Goal: Transaction & Acquisition: Book appointment/travel/reservation

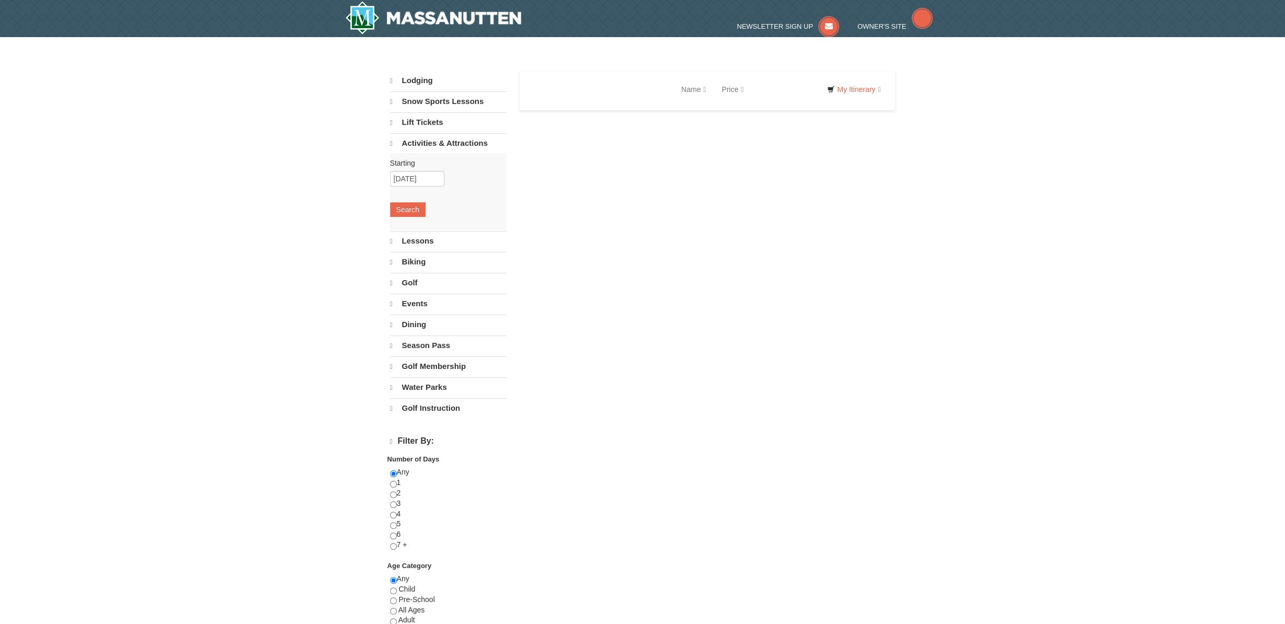
select select "10"
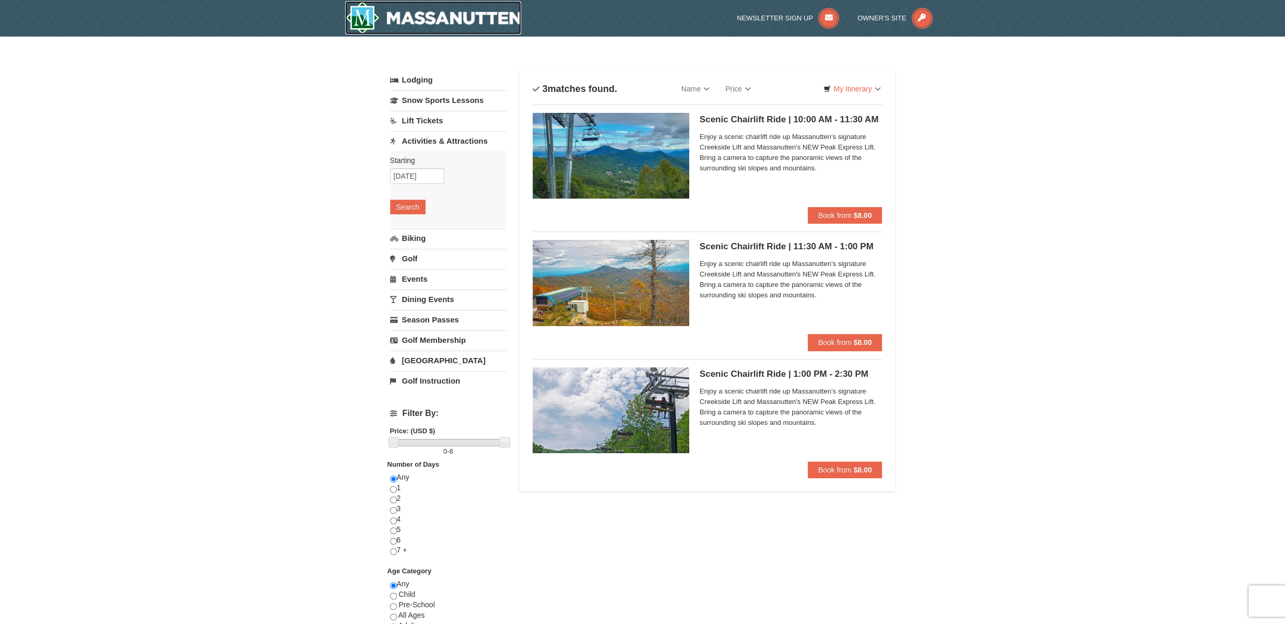
click at [471, 24] on img at bounding box center [433, 17] width 177 height 33
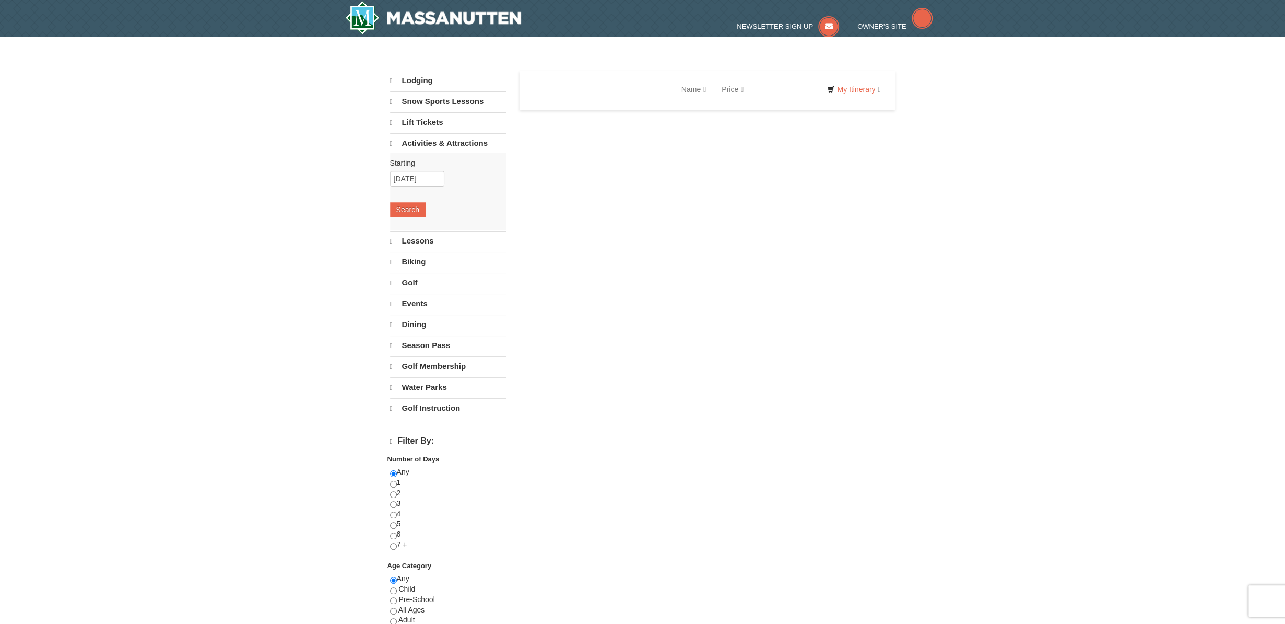
select select "10"
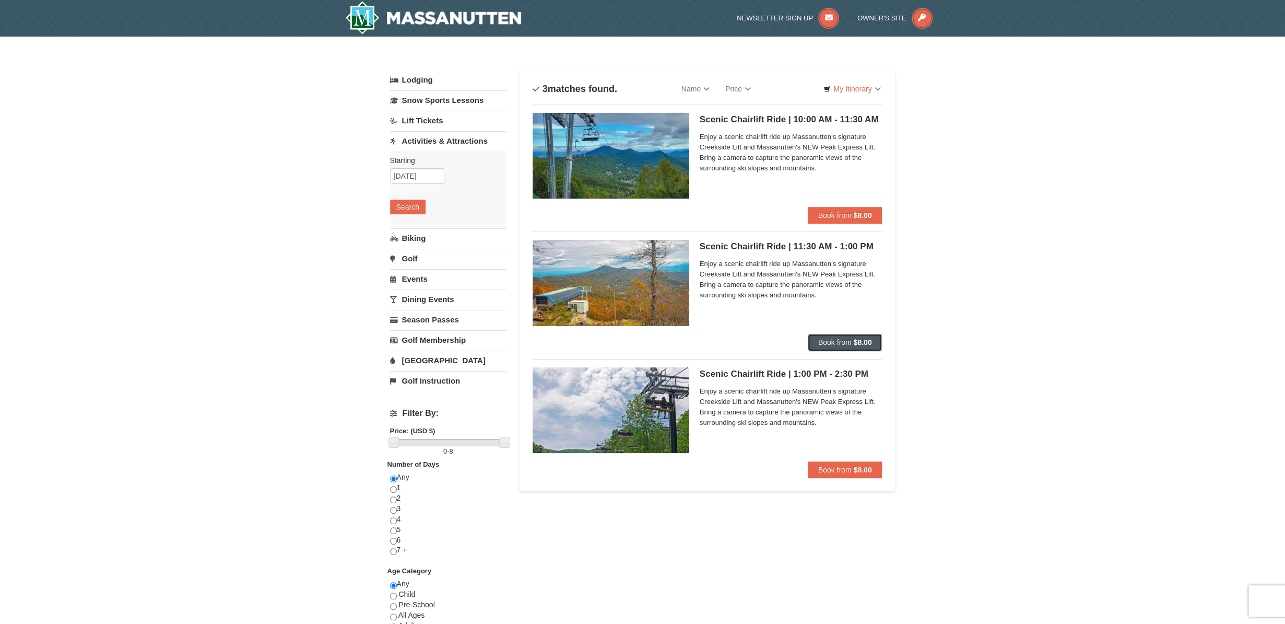
click at [844, 341] on span "Book from" at bounding box center [834, 342] width 33 height 8
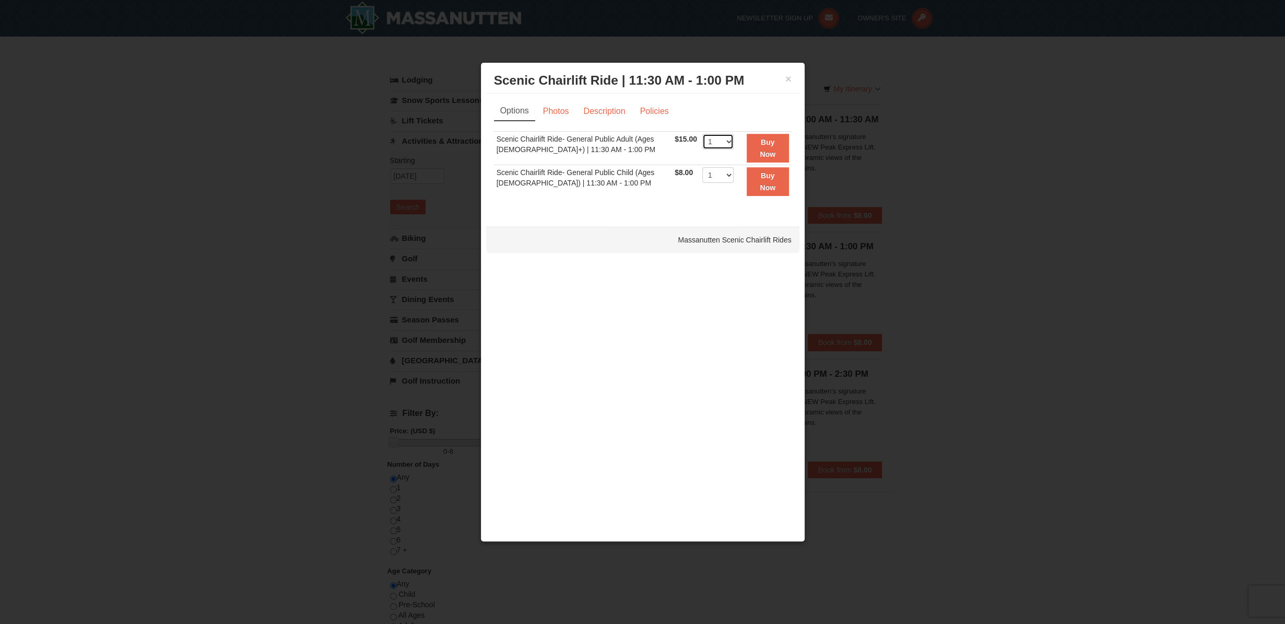
click at [721, 144] on select "1 2 3 4 5 6 7 8 9 10 11 12 13 14 15 16 17 18 19 20 21 22" at bounding box center [718, 142] width 31 height 16
click at [703, 134] on select "1 2 3 4 5 6 7 8 9 10 11 12 13 14 15 16 17 18 19 20 21 22" at bounding box center [718, 142] width 31 height 16
click at [714, 178] on select "1 2 3 4 5 6 7 8 9 10 11 12 13 14 15 16 17 18 19 20 21 22" at bounding box center [718, 175] width 31 height 16
click at [648, 194] on td "Scenic Chairlift Ride- General Public Child (Ages 6 - 12) | 11:30 AM - 1:00 PM" at bounding box center [583, 181] width 178 height 33
click at [723, 144] on select "1 2 3 4 5 6 7 8 9 10 11 12 13 14 15 16 17 18 19 20 21 22" at bounding box center [718, 142] width 31 height 16
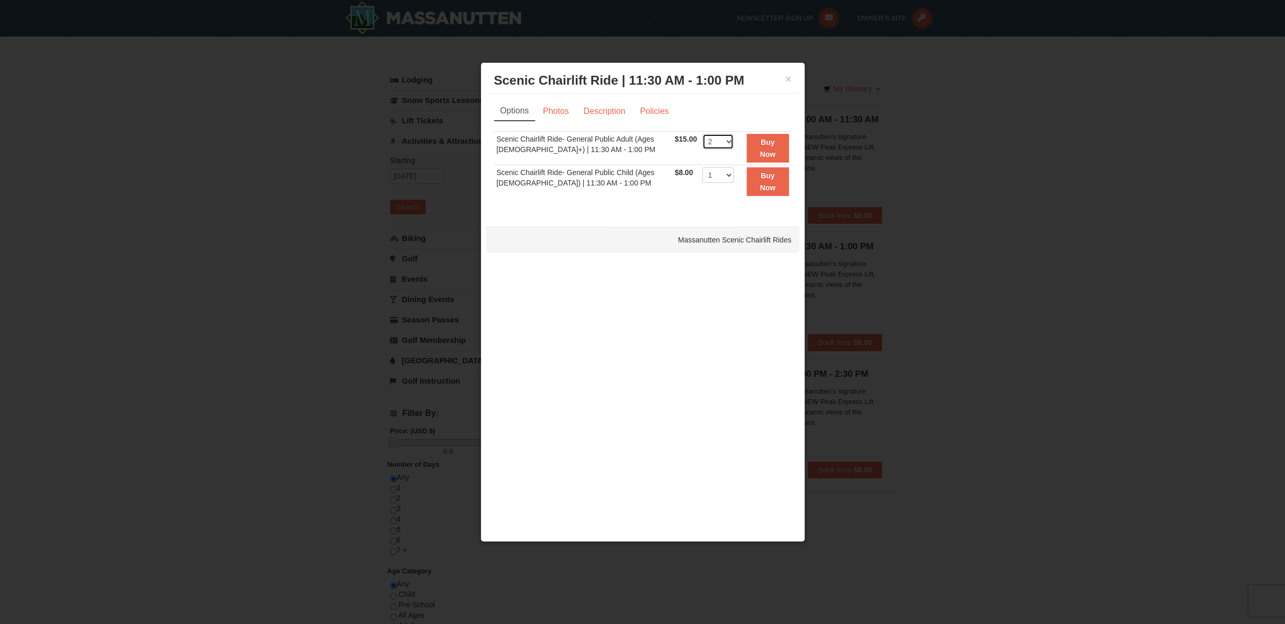
select select "4"
click at [703, 134] on select "1 2 3 4 5 6 7 8 9 10 11 12 13 14 15 16 17 18 19 20 21 22" at bounding box center [718, 142] width 31 height 16
click at [772, 150] on strong "Buy Now" at bounding box center [768, 148] width 16 height 20
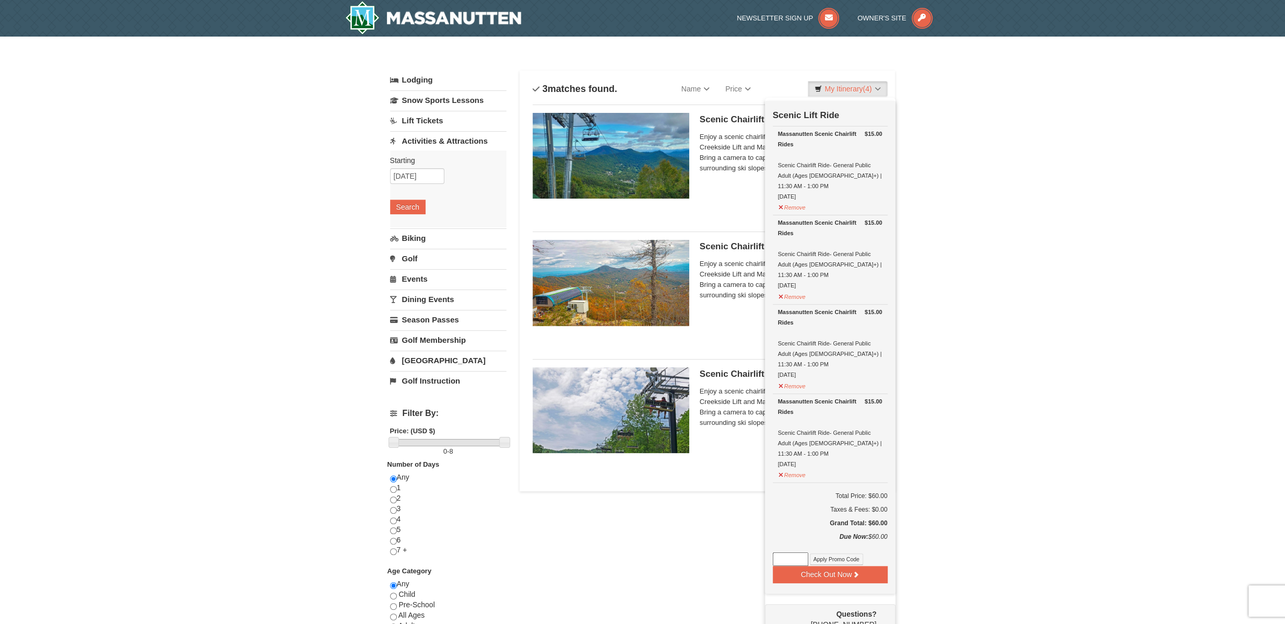
scroll to position [3, 0]
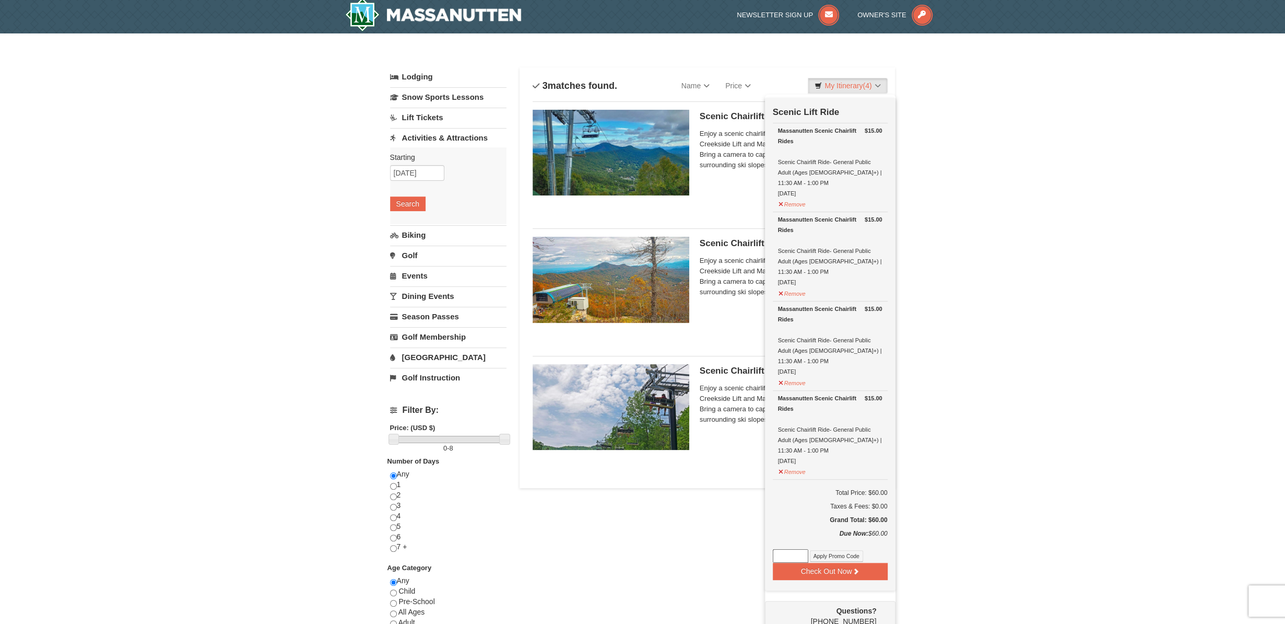
click at [1035, 186] on div "× Categories List Filter My Itinerary (4) Check Out Now Scenic Lift Ride $15.00…" at bounding box center [642, 414] width 1285 height 763
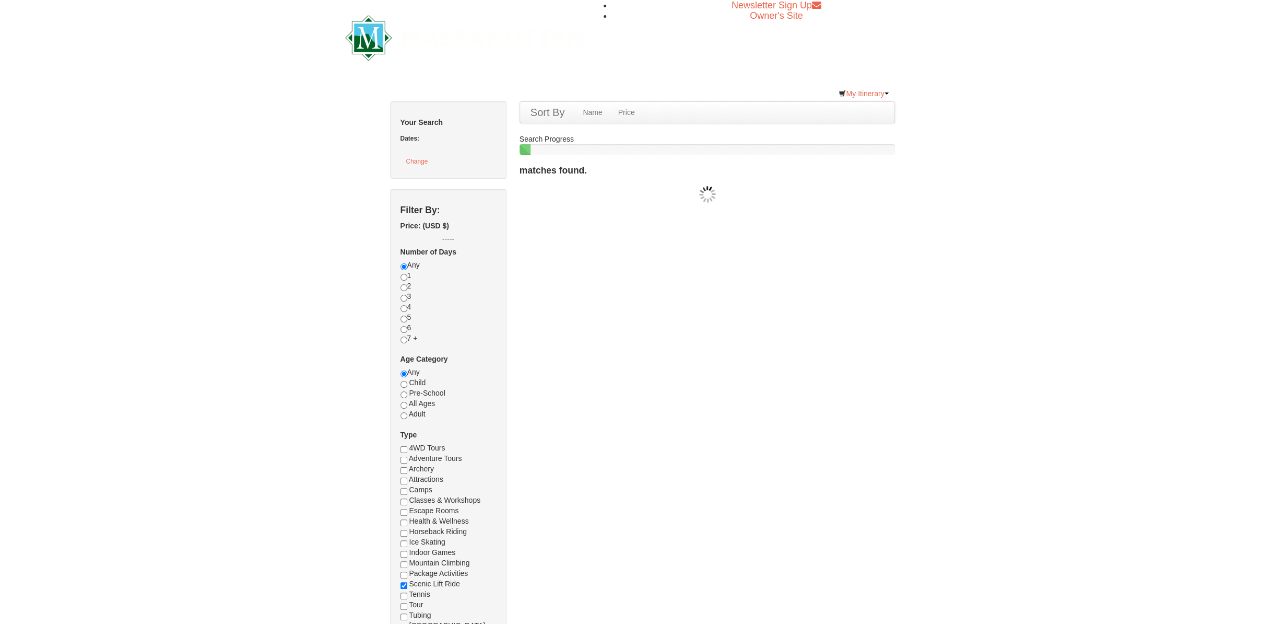
checkbox input "true"
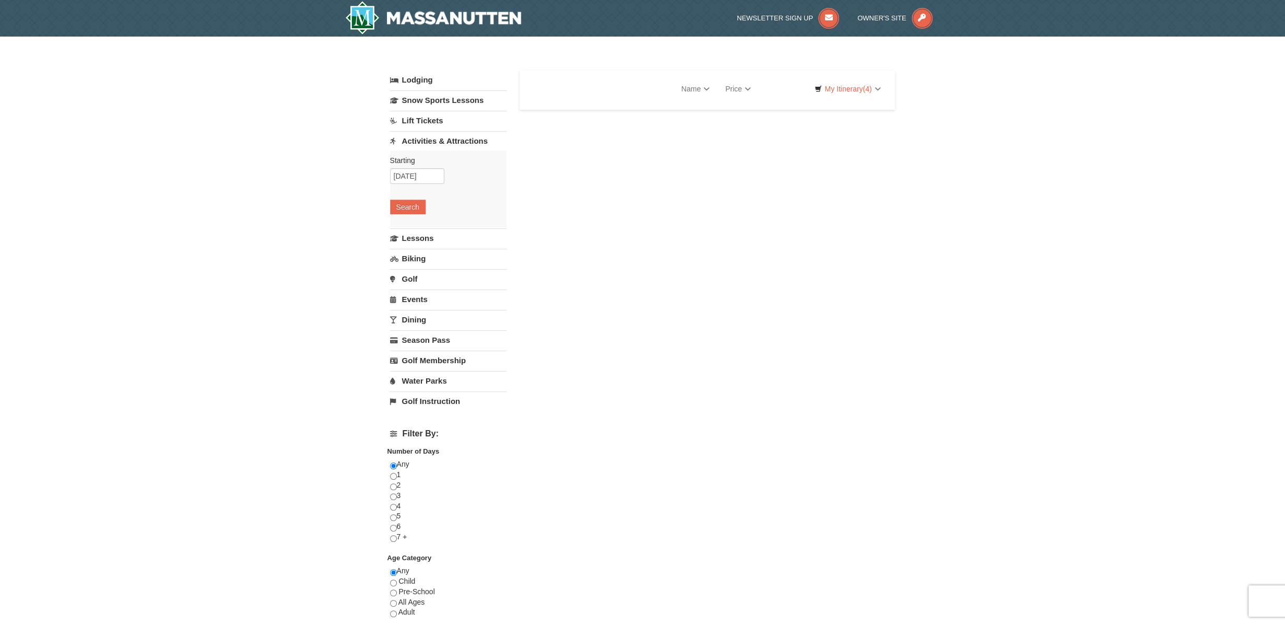
select select "10"
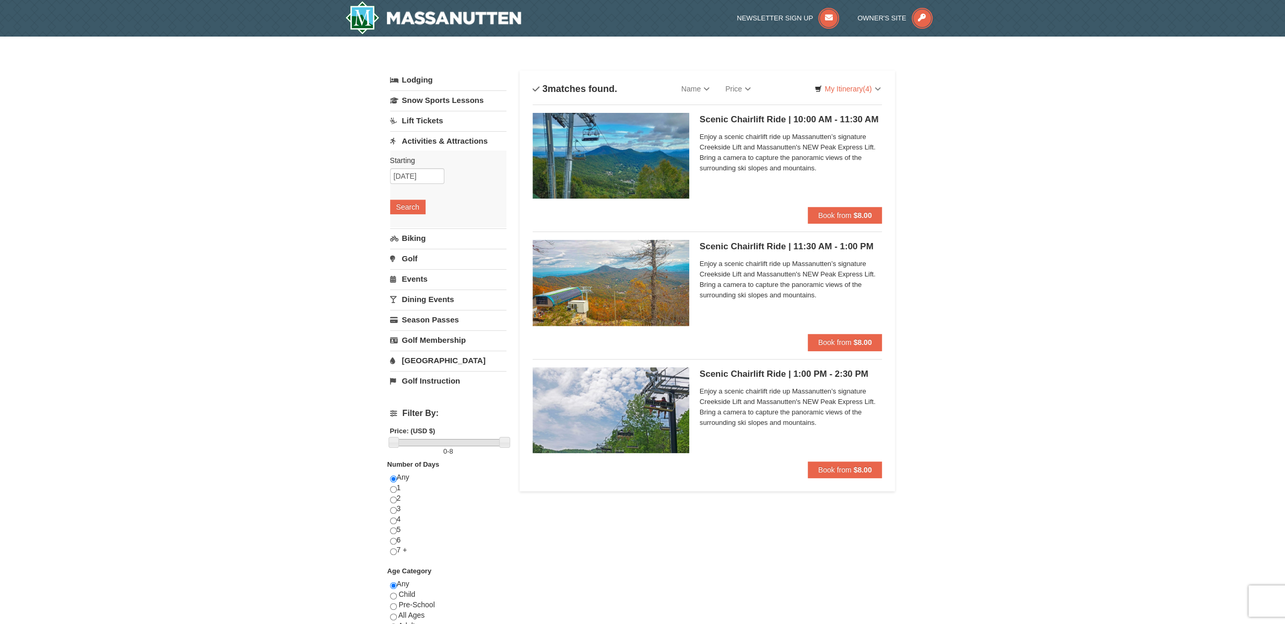
click at [1022, 355] on div "× Categories List Filter My Itinerary (4) Check Out Now Scenic Lift Ride $15.00…" at bounding box center [642, 418] width 1285 height 763
click at [855, 212] on strong "$8.00" at bounding box center [862, 215] width 18 height 8
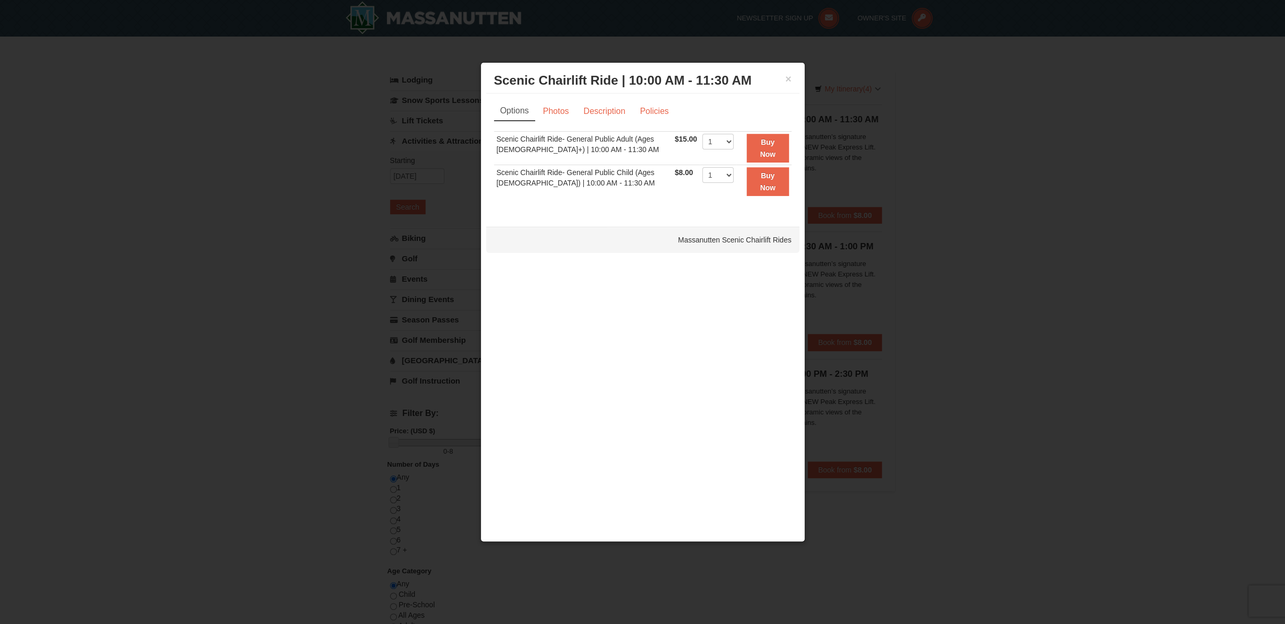
click at [380, 105] on div at bounding box center [642, 312] width 1285 height 624
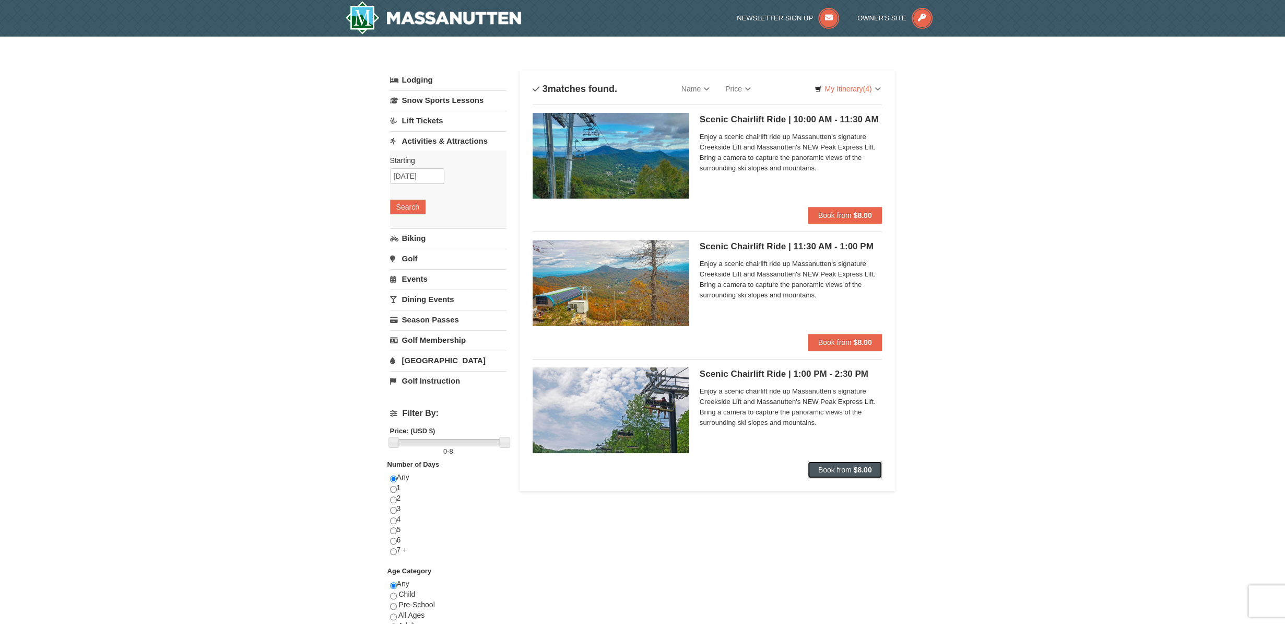
click at [857, 469] on strong "$8.00" at bounding box center [862, 469] width 18 height 8
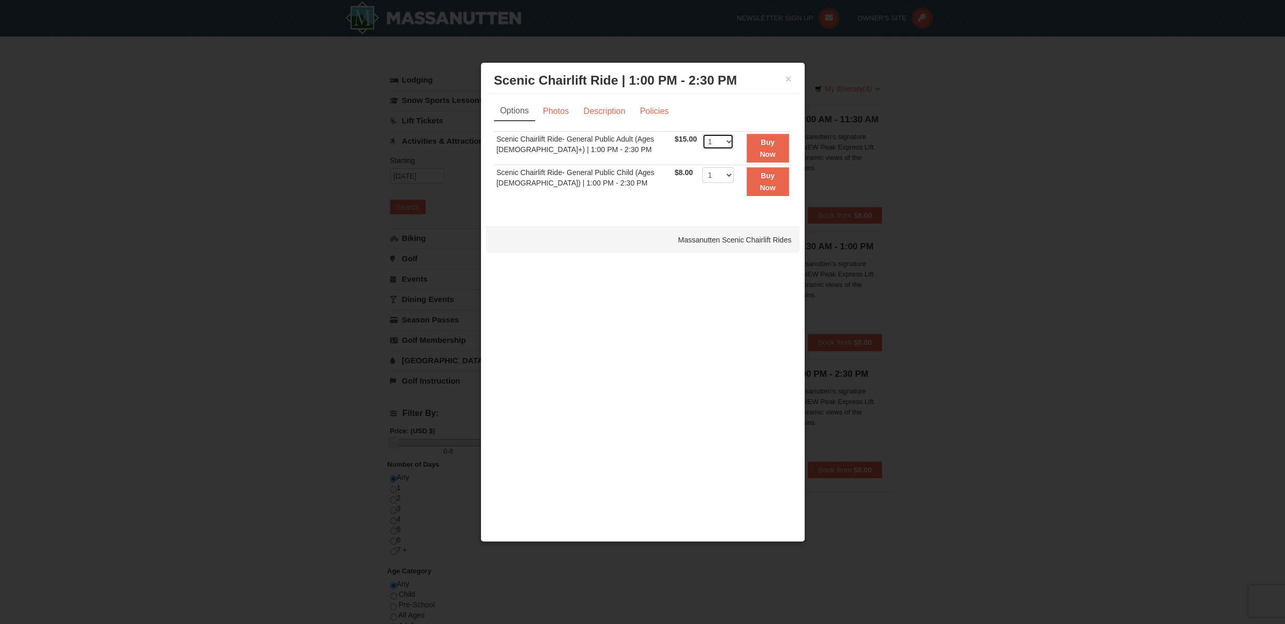
click at [713, 141] on select "1 2 3 4 5 6 7 8 9 10 11 12 13 14 15 16 17 18 19 20 21 22" at bounding box center [718, 142] width 31 height 16
select select "2"
click at [703, 134] on select "1 2 3 4 5 6 7 8 9 10 11 12 13 14 15 16 17 18 19 20 21 22" at bounding box center [718, 142] width 31 height 16
click at [755, 150] on button "Buy Now" at bounding box center [768, 148] width 42 height 29
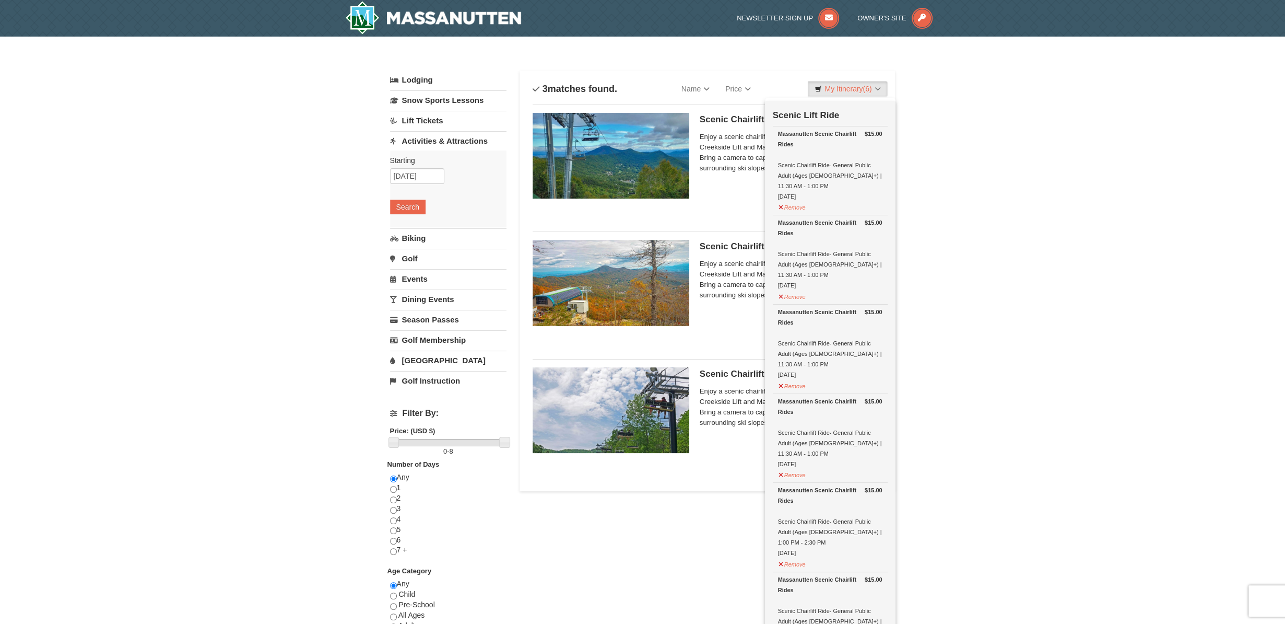
click at [1033, 179] on div "× Categories List Filter My Itinerary (6) Check Out Now Scenic Lift Ride $15.00…" at bounding box center [642, 418] width 1285 height 763
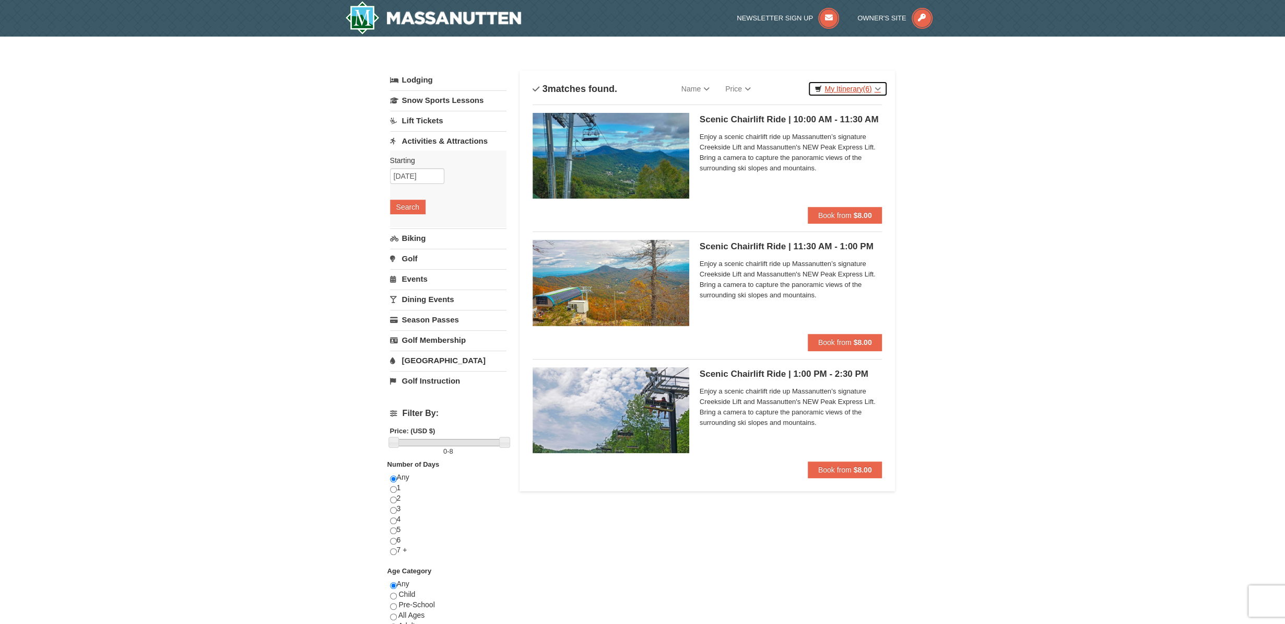
click at [872, 93] on link "My Itinerary (6)" at bounding box center [847, 89] width 79 height 16
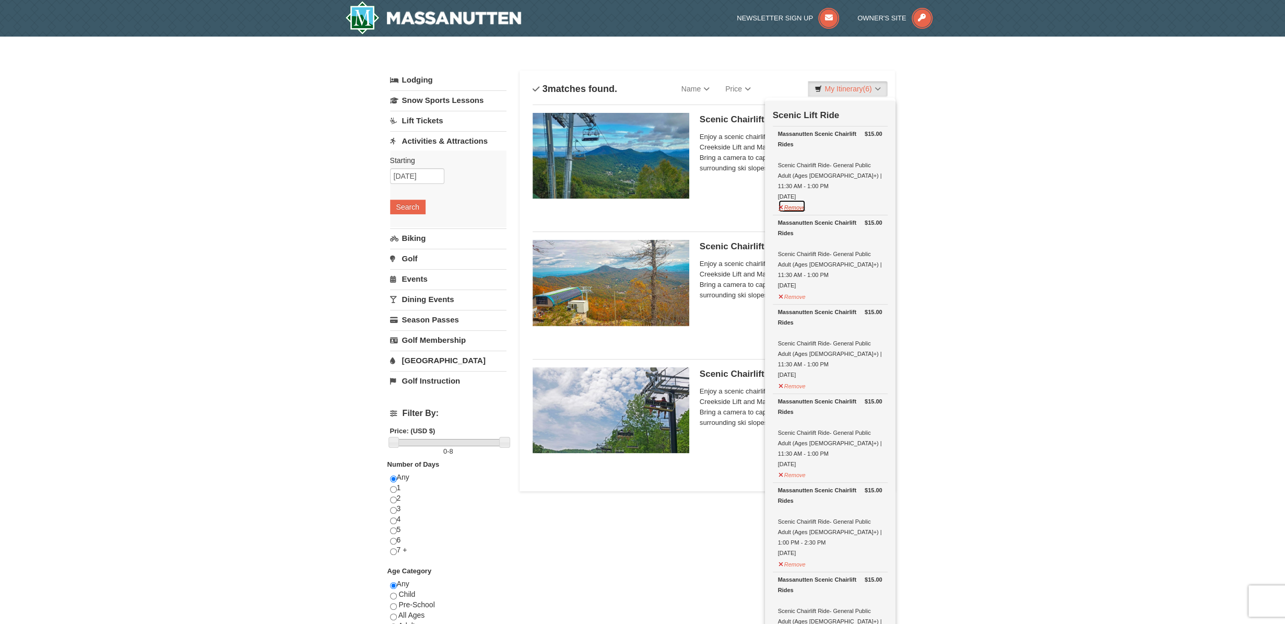
click at [791, 200] on button "Remove" at bounding box center [792, 206] width 28 height 13
click at [794, 201] on button "Remove" at bounding box center [792, 206] width 28 height 13
drag, startPoint x: 799, startPoint y: 199, endPoint x: 799, endPoint y: 205, distance: 6.3
click at [799, 200] on button "Remove" at bounding box center [792, 206] width 28 height 13
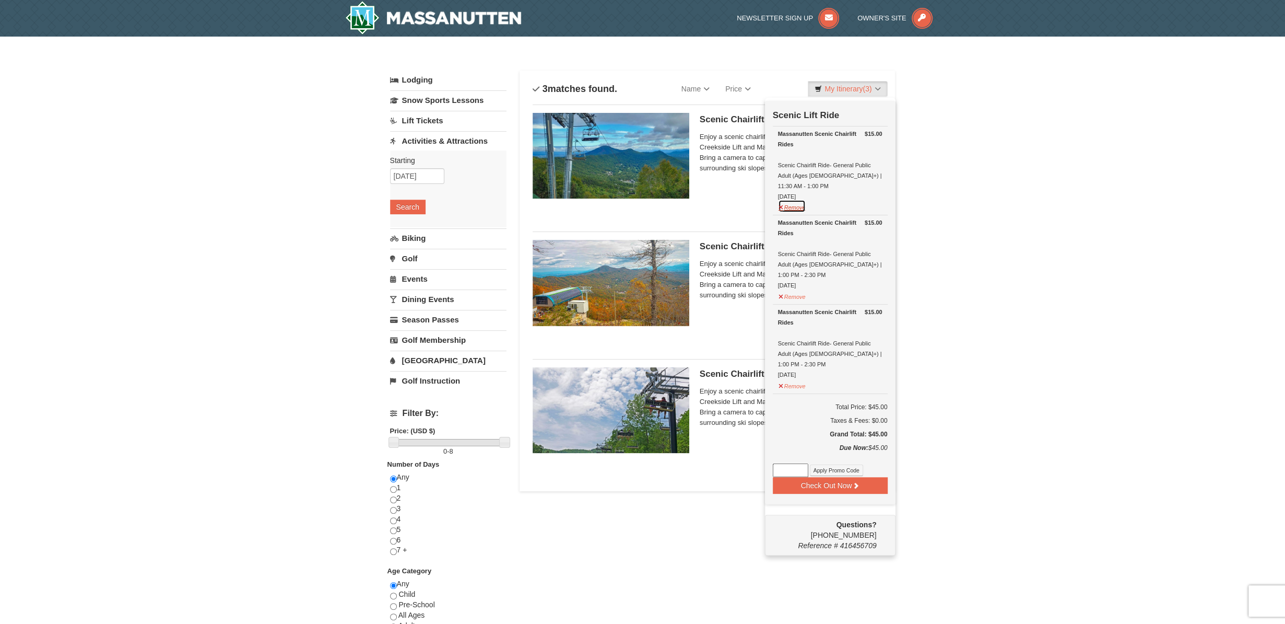
click at [794, 200] on button "Remove" at bounding box center [792, 206] width 28 height 13
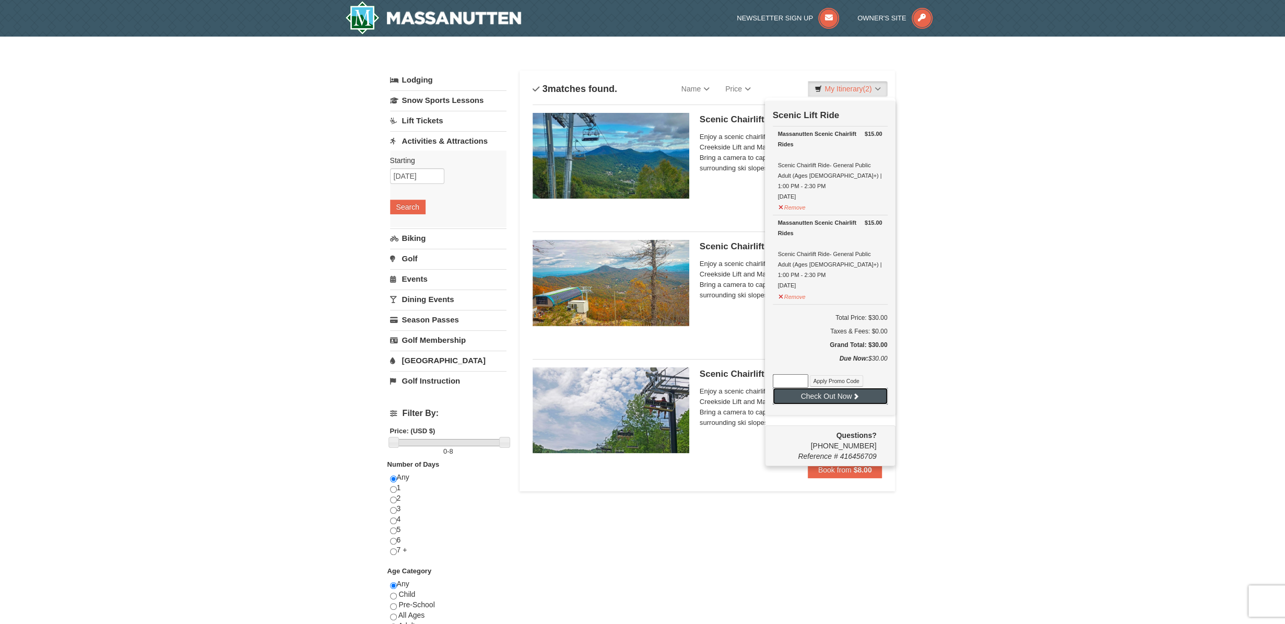
click at [851, 388] on button "Check Out Now" at bounding box center [830, 396] width 115 height 17
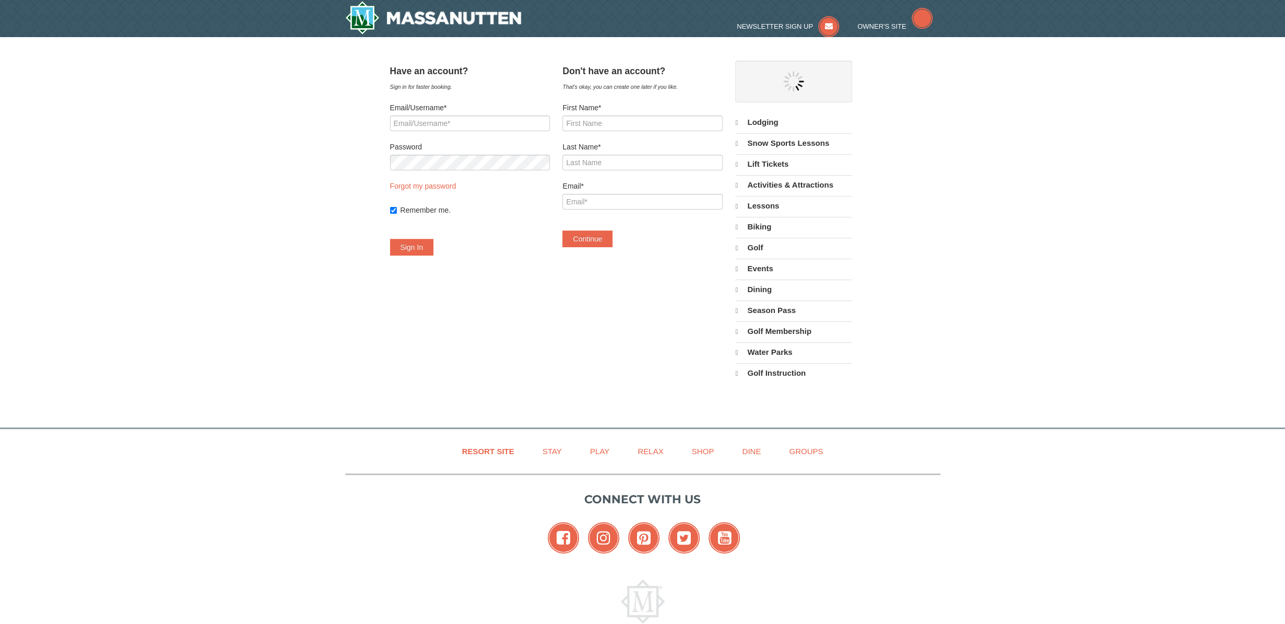
select select "10"
